Goal: Task Accomplishment & Management: Manage account settings

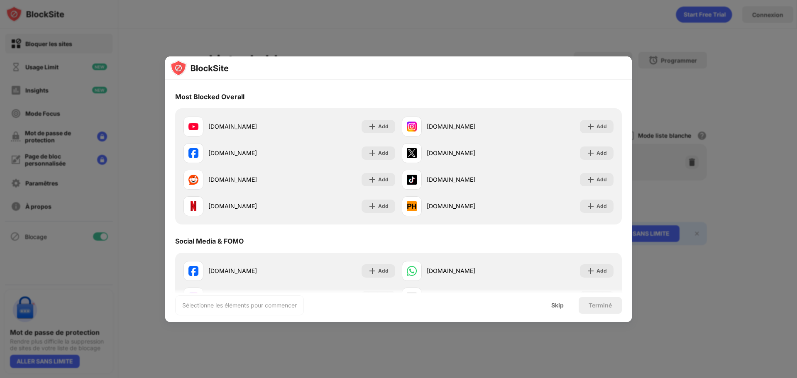
scroll to position [83, 0]
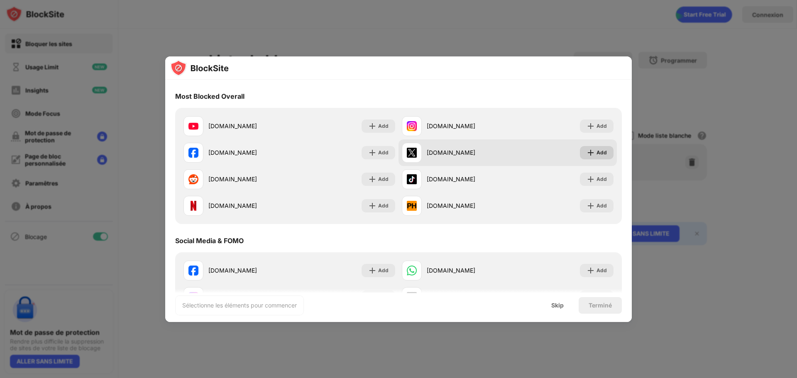
click at [597, 152] on div "Add" at bounding box center [602, 153] width 10 height 8
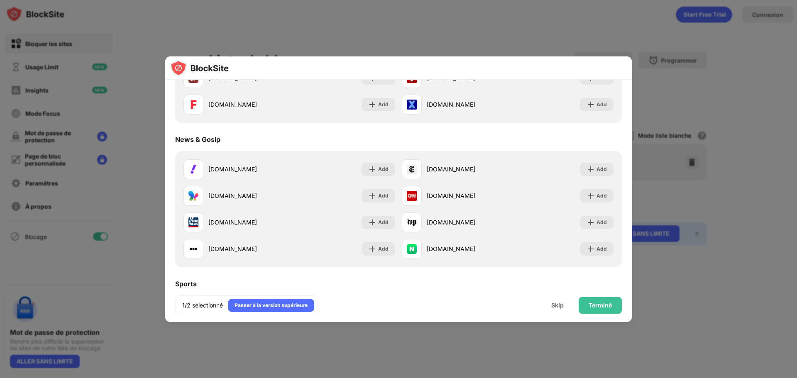
scroll to position [581, 0]
